Goal: Task Accomplishment & Management: Manage account settings

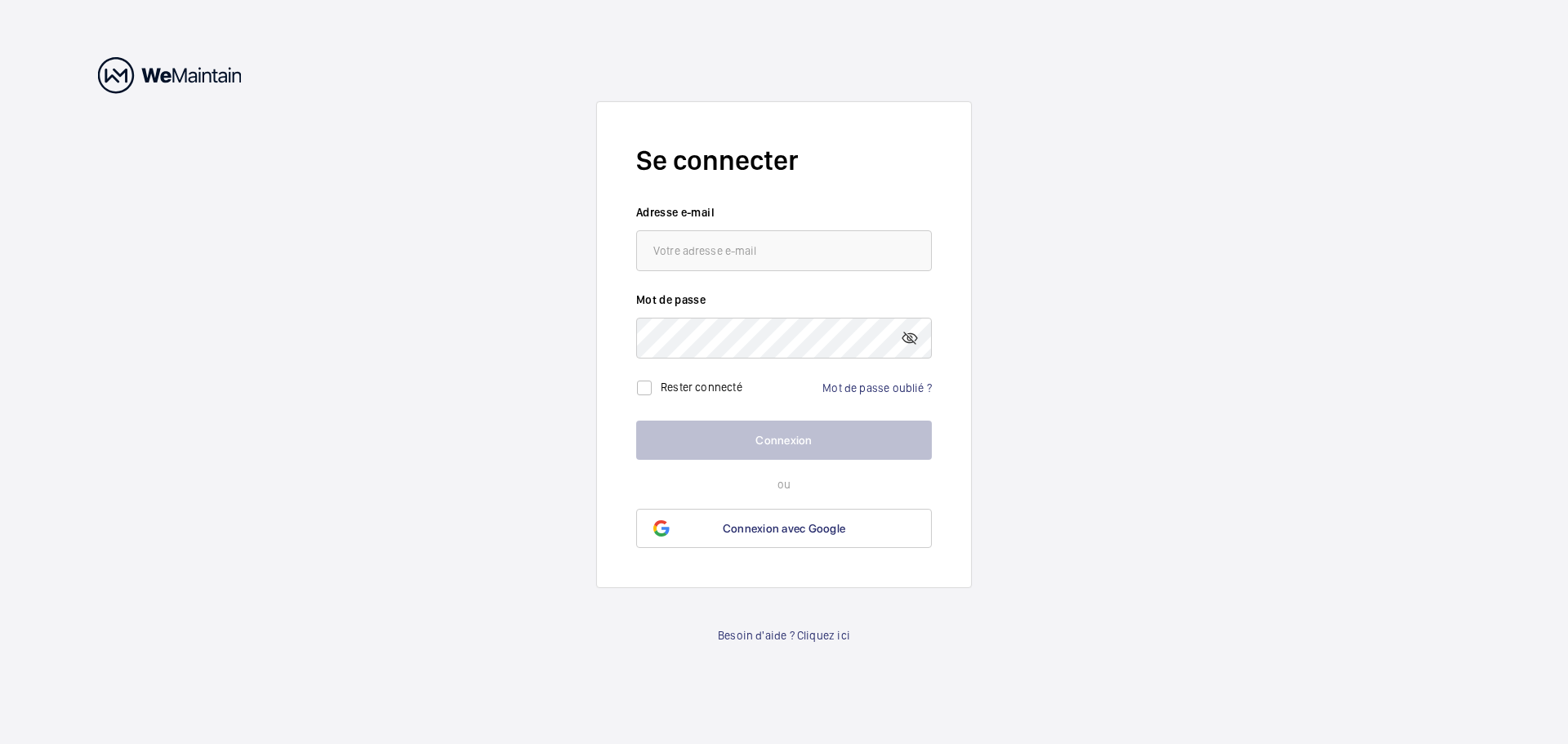
click at [753, 258] on input "email" at bounding box center [784, 251] width 296 height 41
click at [742, 207] on label "Adresse e-mail" at bounding box center [784, 212] width 296 height 16
click at [743, 228] on wm-front-input "Adresse e-mail mjoulin Le format de l'adresse e-mail est incorrect" at bounding box center [784, 238] width 296 height 67
click at [757, 250] on input "mjoulin" at bounding box center [784, 251] width 296 height 41
type input "[EMAIL_ADDRESS][DOMAIN_NAME]"
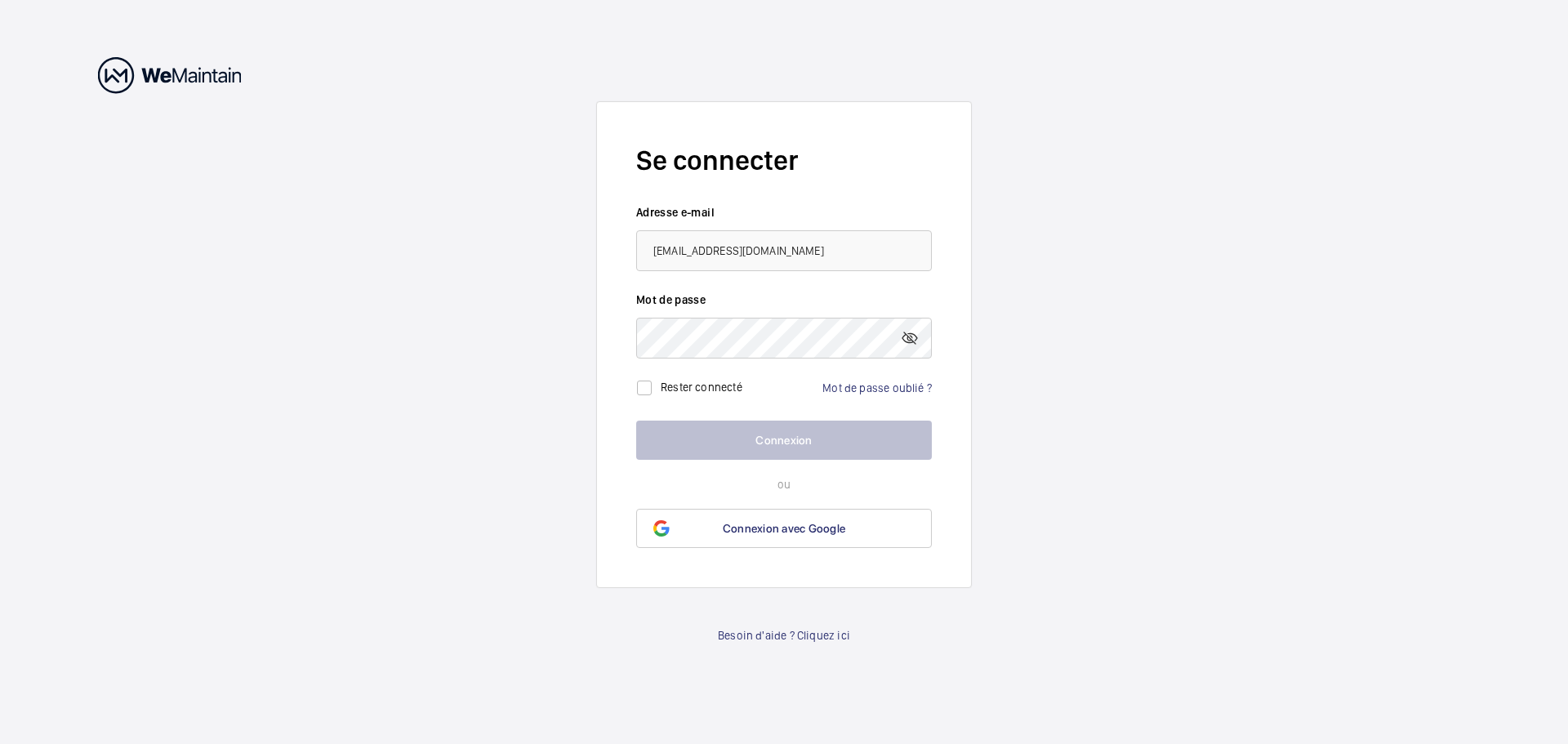
click at [855, 395] on div "Mot de passe oublié ?" at bounding box center [877, 388] width 110 height 16
drag, startPoint x: 781, startPoint y: 252, endPoint x: 592, endPoint y: 223, distance: 191.2
click at [592, 223] on wm-front-auth-container "Se connecter Adresse e-mail [EMAIL_ADDRESS][DOMAIN_NAME] Mot de passe Rester co…" at bounding box center [784, 372] width 1568 height 744
click at [920, 384] on link "Mot de passe oublié ?" at bounding box center [877, 388] width 110 height 13
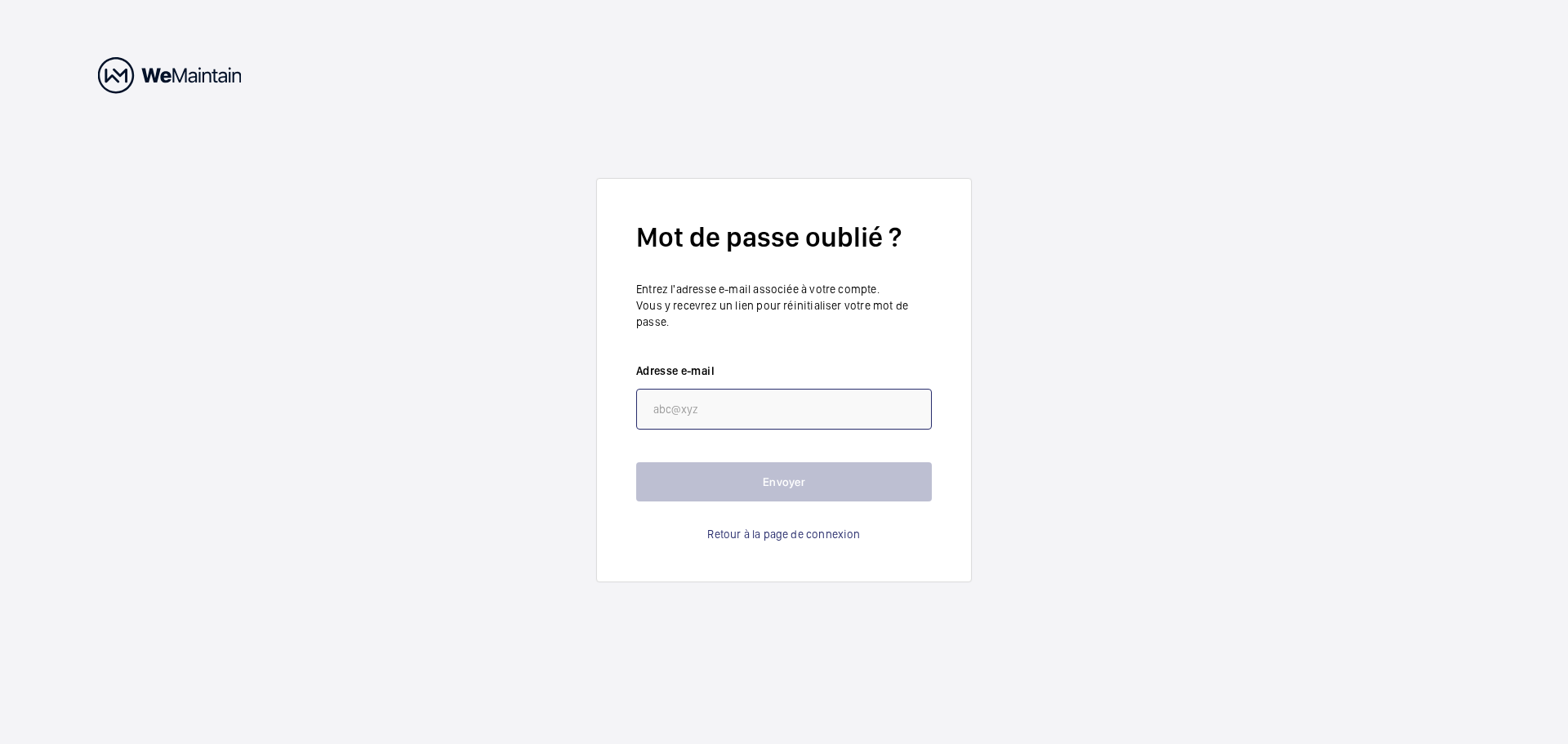
click at [747, 406] on input "email" at bounding box center [784, 410] width 296 height 41
paste input "[EMAIL_ADDRESS][DOMAIN_NAME]"
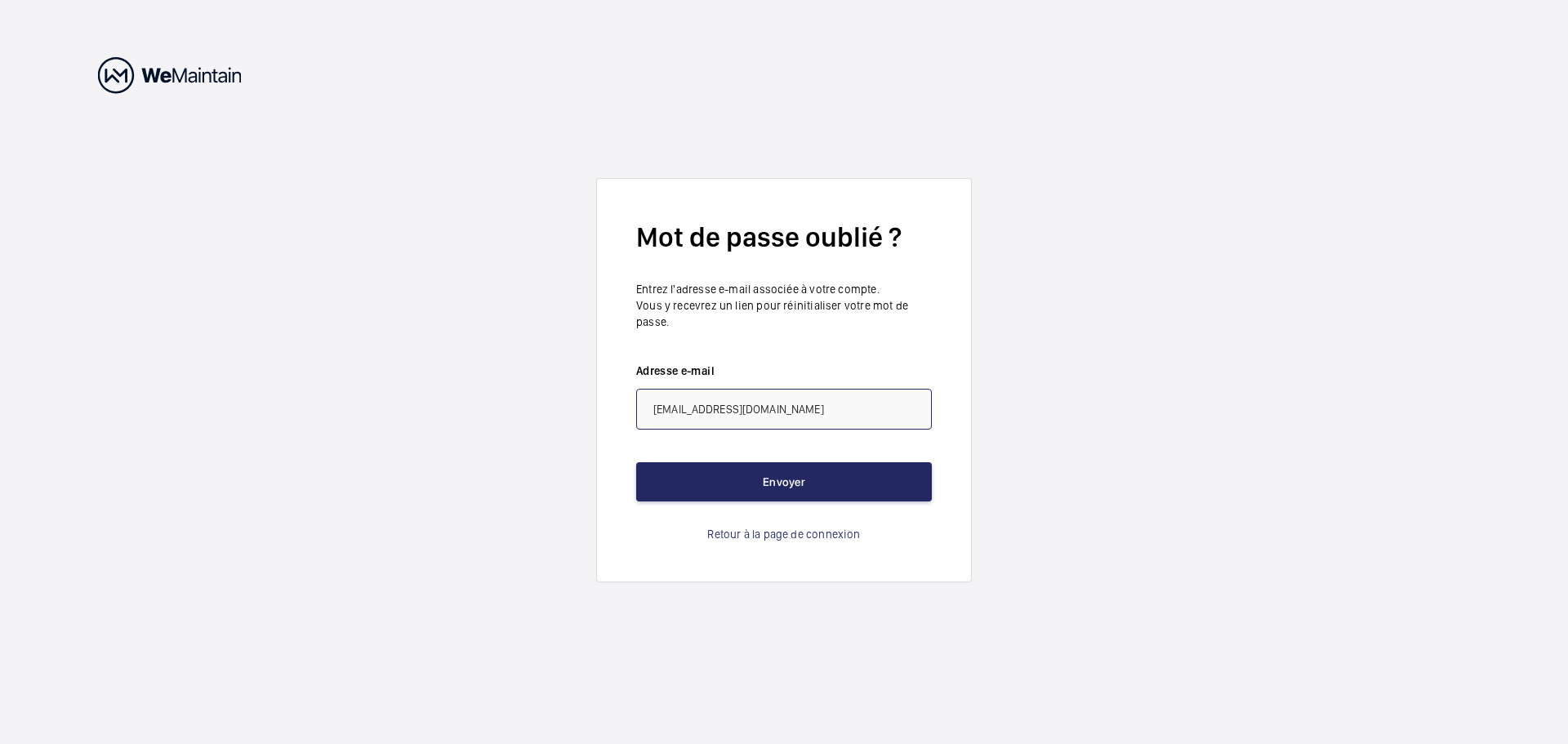
type input "[EMAIL_ADDRESS][DOMAIN_NAME]"
click at [776, 499] on button "Envoyer" at bounding box center [784, 482] width 296 height 39
